Goal: Task Accomplishment & Management: Use online tool/utility

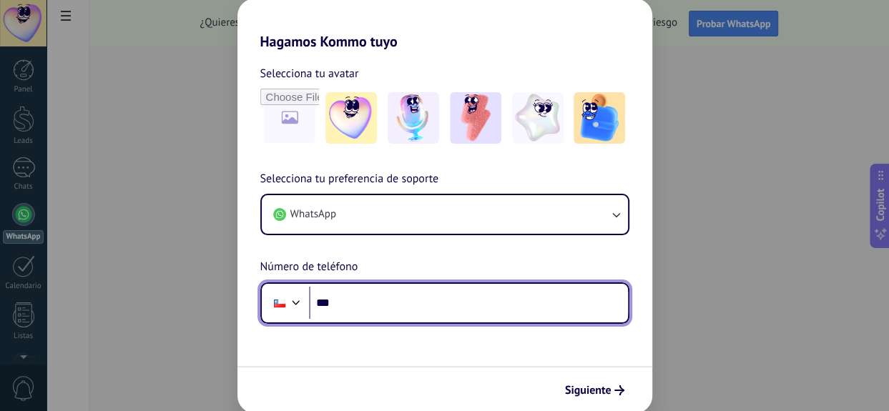
click at [289, 304] on div at bounding box center [296, 301] width 17 height 17
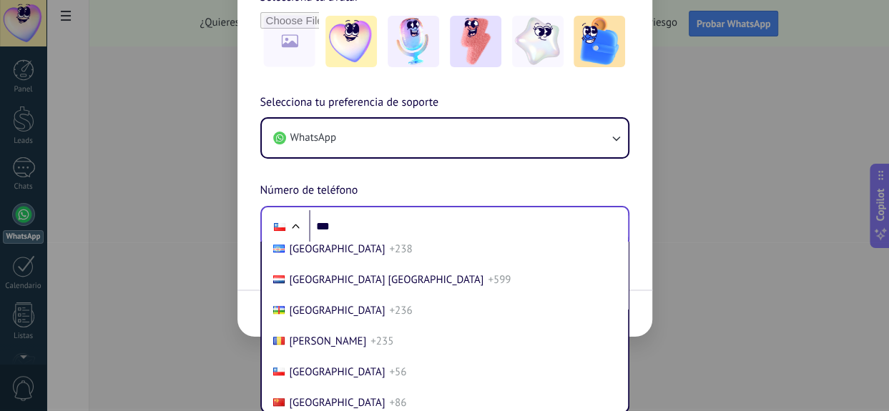
scroll to position [118, 0]
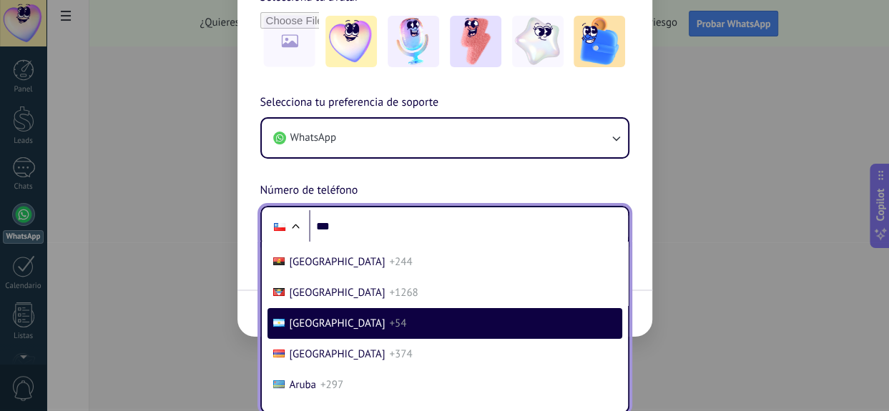
click at [358, 316] on li "[GEOGRAPHIC_DATA] +54" at bounding box center [445, 323] width 355 height 31
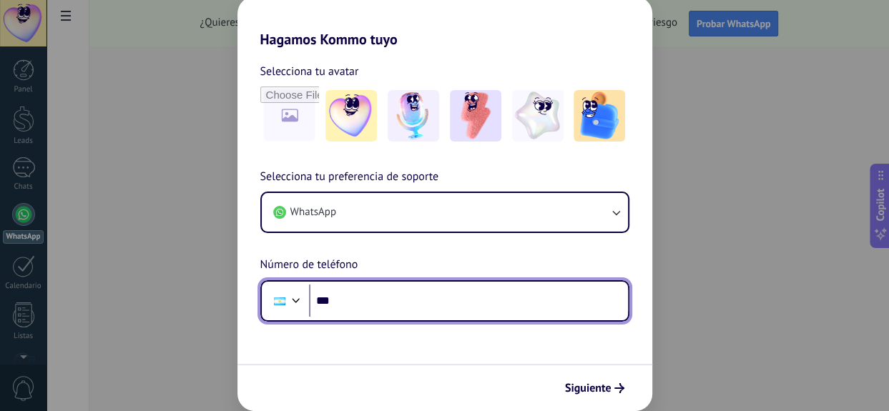
scroll to position [1, 0]
click at [381, 302] on input "***" at bounding box center [468, 301] width 319 height 33
click at [350, 302] on input "**********" at bounding box center [468, 301] width 319 height 33
click at [422, 305] on input "**********" at bounding box center [468, 301] width 319 height 33
type input "**********"
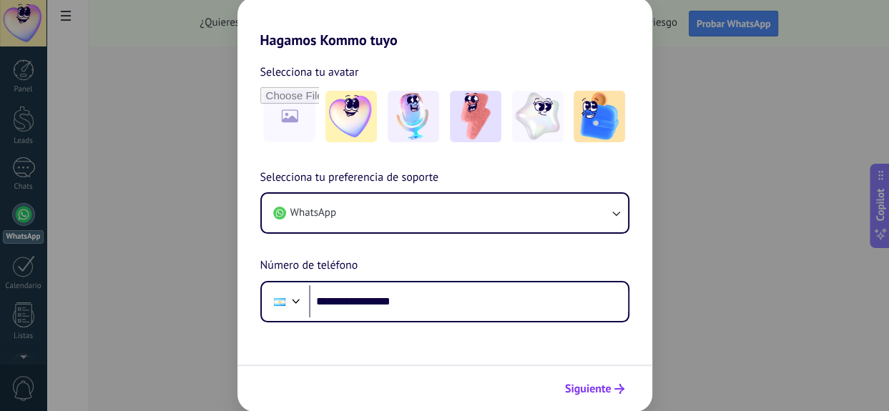
click at [580, 394] on span "Siguiente" at bounding box center [588, 389] width 47 height 10
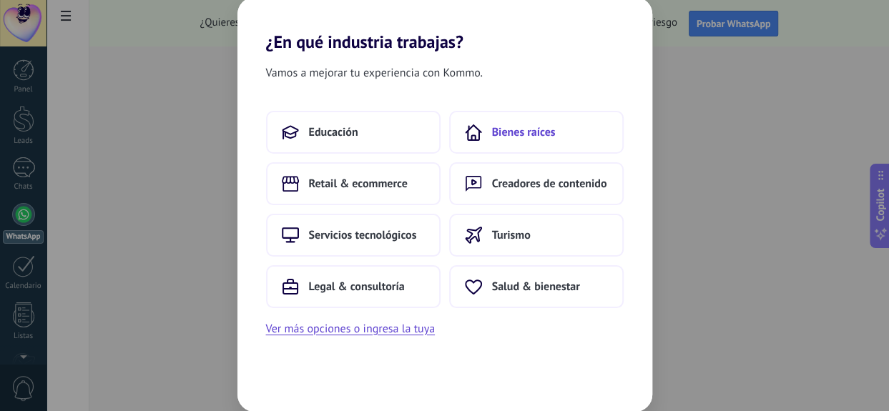
click at [529, 133] on span "Bienes raíces" at bounding box center [524, 132] width 64 height 14
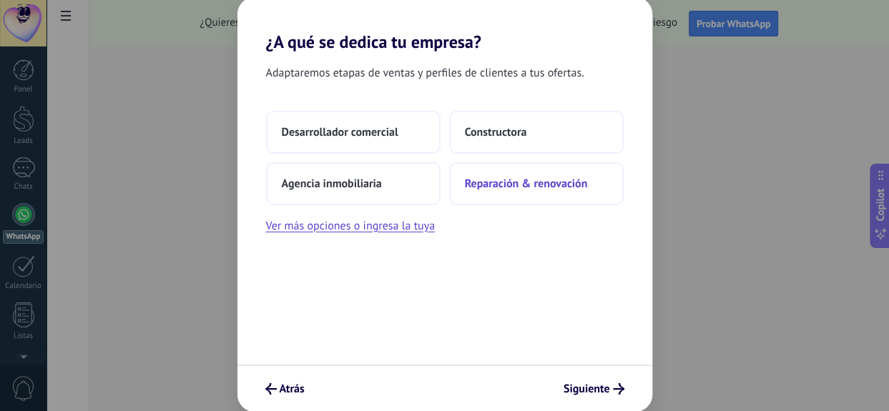
click at [514, 193] on button "Reparación & renovación" at bounding box center [536, 183] width 175 height 43
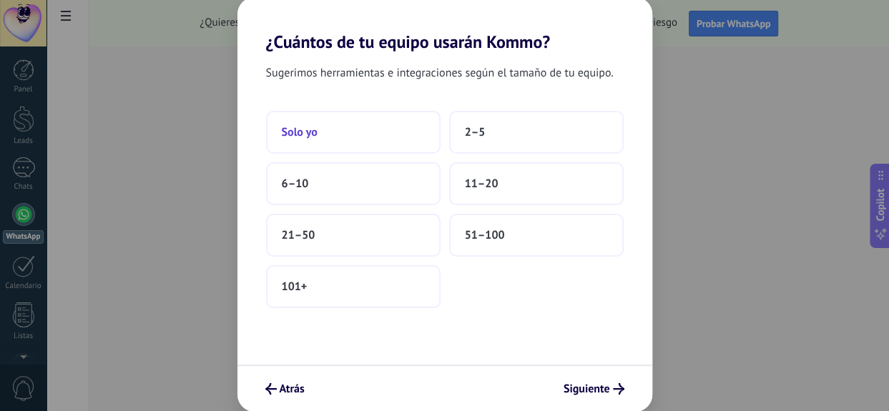
click at [388, 134] on button "Solo yo" at bounding box center [353, 132] width 175 height 43
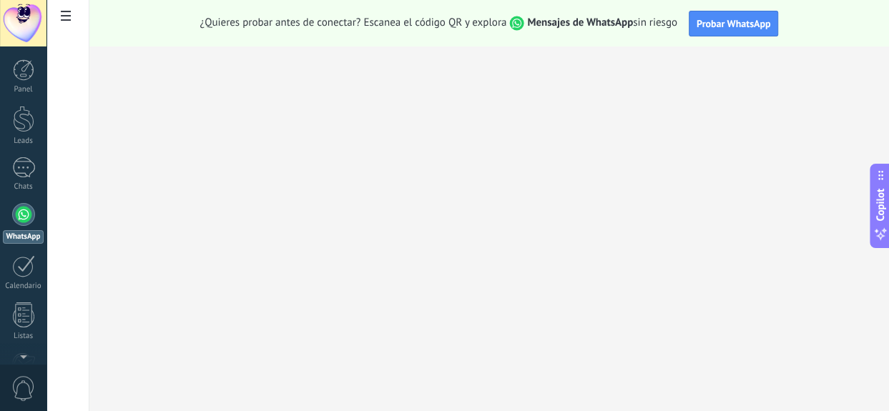
scroll to position [0, 0]
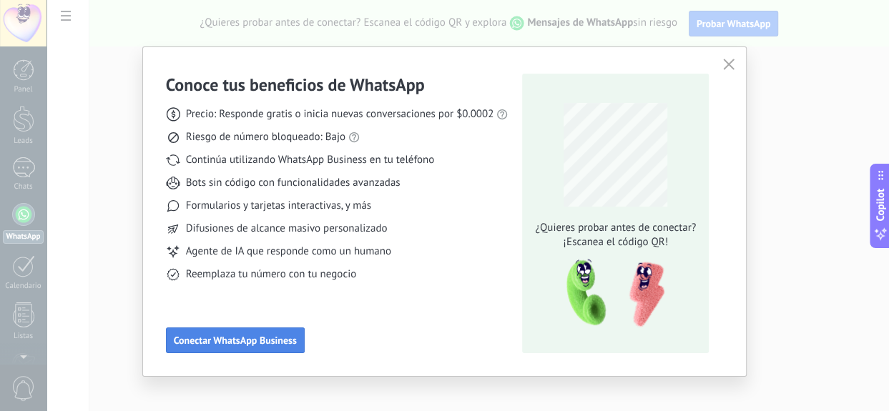
click at [268, 331] on button "Conectar WhatsApp Business" at bounding box center [235, 341] width 139 height 26
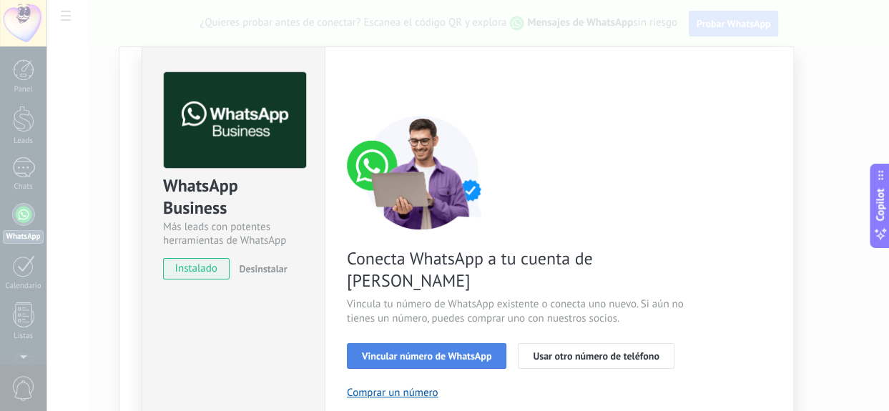
click at [379, 351] on span "Vincular número de WhatsApp" at bounding box center [426, 356] width 129 height 10
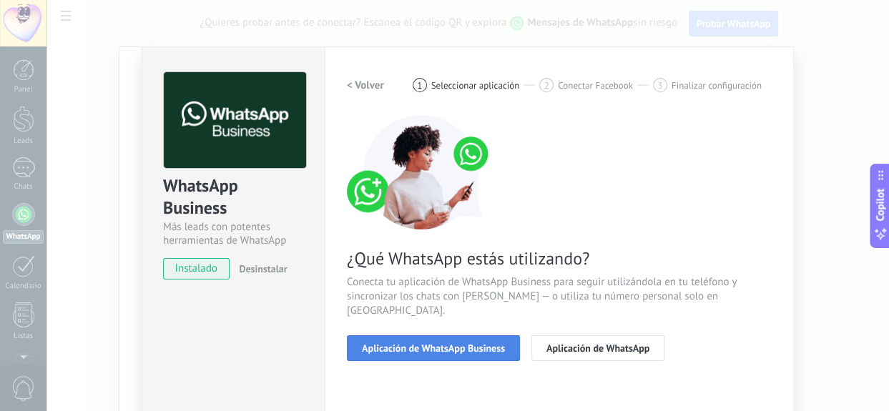
click at [368, 343] on span "Aplicación de WhatsApp Business" at bounding box center [433, 348] width 143 height 10
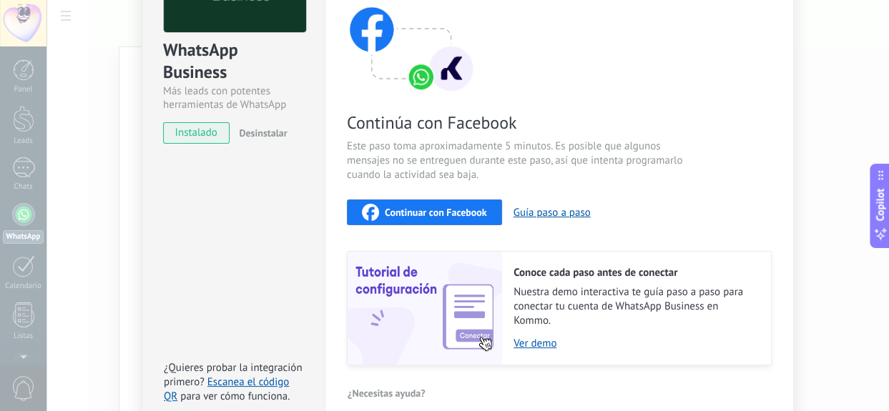
scroll to position [207, 0]
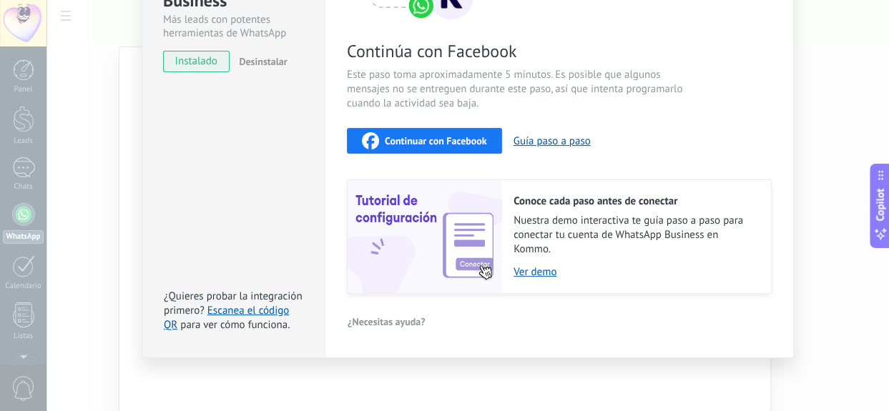
click at [442, 137] on span "Continuar con Facebook" at bounding box center [436, 141] width 102 height 10
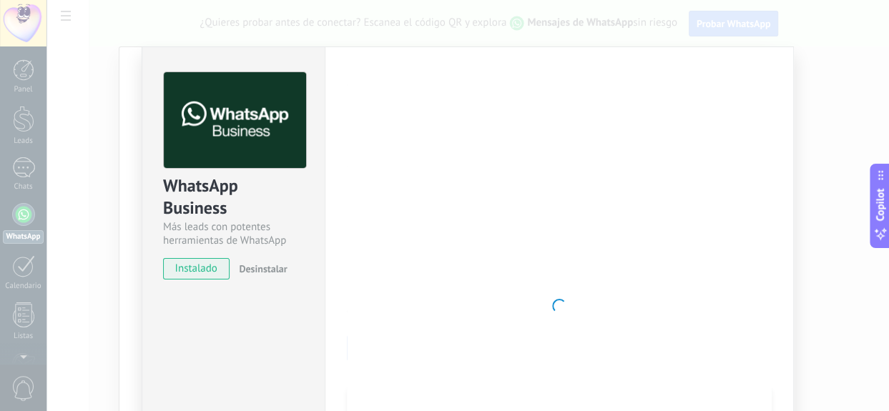
scroll to position [0, 0]
click at [487, 131] on div at bounding box center [559, 306] width 425 height 468
click at [508, 282] on div at bounding box center [559, 306] width 425 height 468
click at [379, 265] on div at bounding box center [559, 306] width 425 height 468
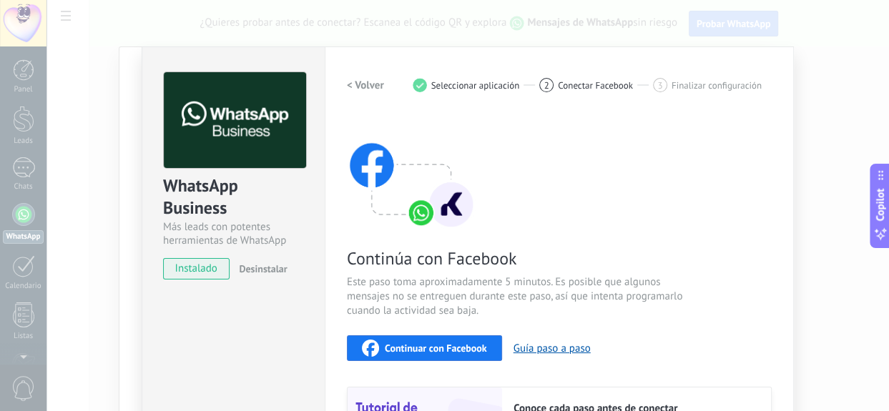
click at [448, 343] on span "Continuar con Facebook" at bounding box center [436, 348] width 102 height 10
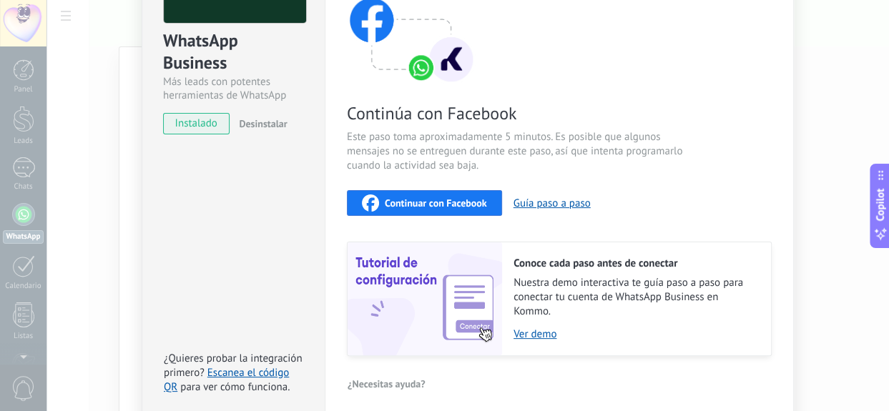
scroll to position [147, 0]
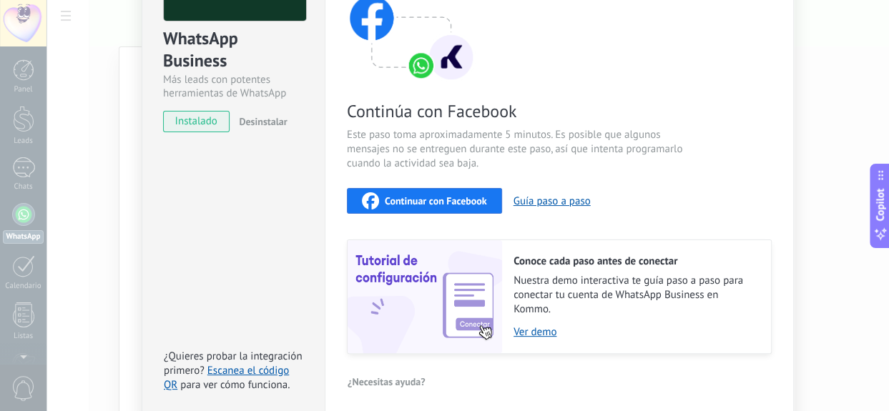
click at [406, 200] on span "Continuar con Facebook" at bounding box center [436, 201] width 102 height 10
